Goal: Transaction & Acquisition: Purchase product/service

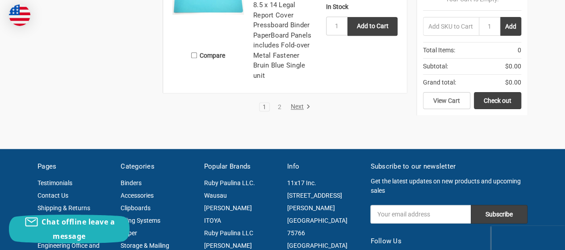
scroll to position [2023, 0]
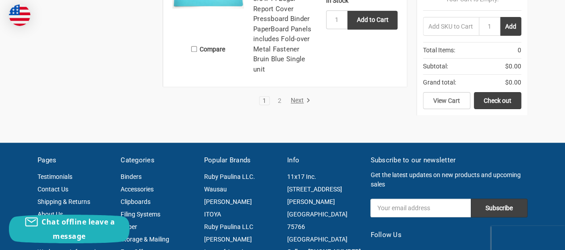
click at [292, 97] on link "Next" at bounding box center [299, 101] width 23 height 8
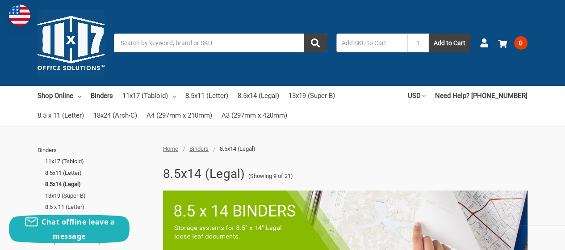
click at [124, 43] on input "Search" at bounding box center [220, 43] width 213 height 19
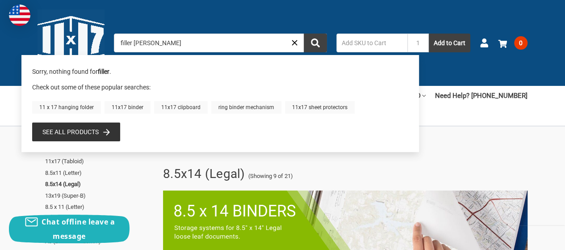
type input "filler paper"
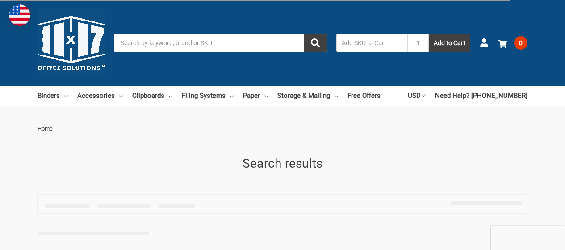
type input "filler paper"
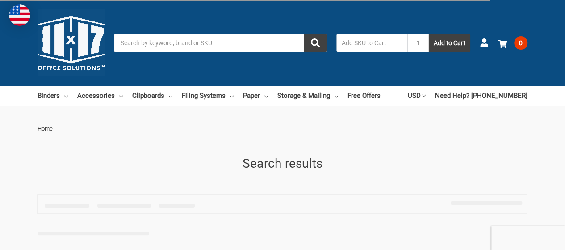
type input "paper"
